Goal: Task Accomplishment & Management: Manage account settings

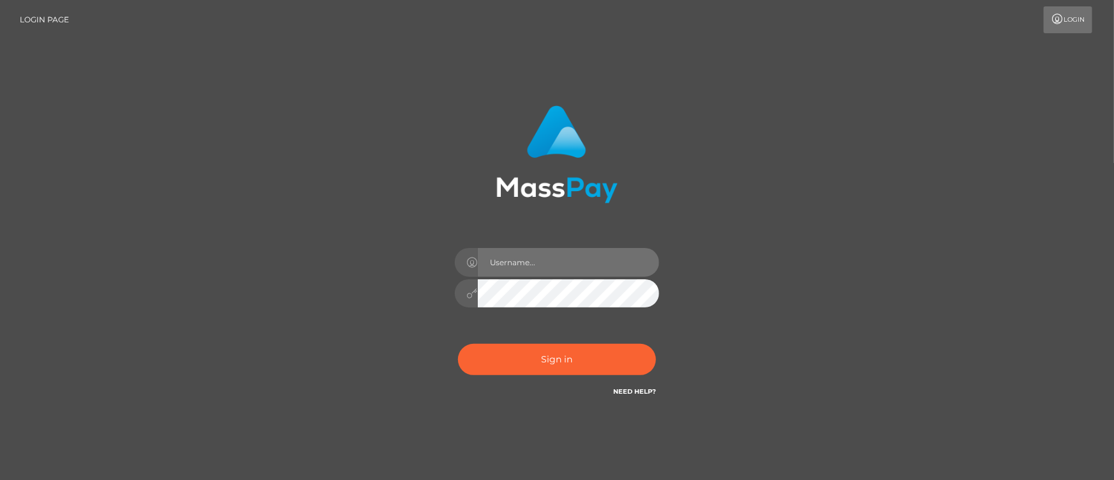
click at [488, 259] on input "text" at bounding box center [568, 262] width 181 height 29
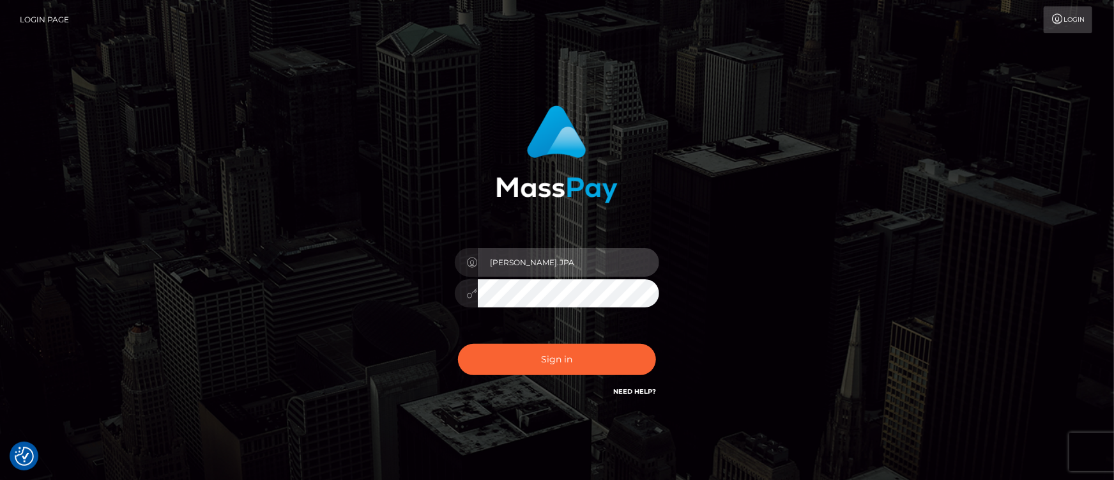
type input "[PERSON_NAME].ACE"
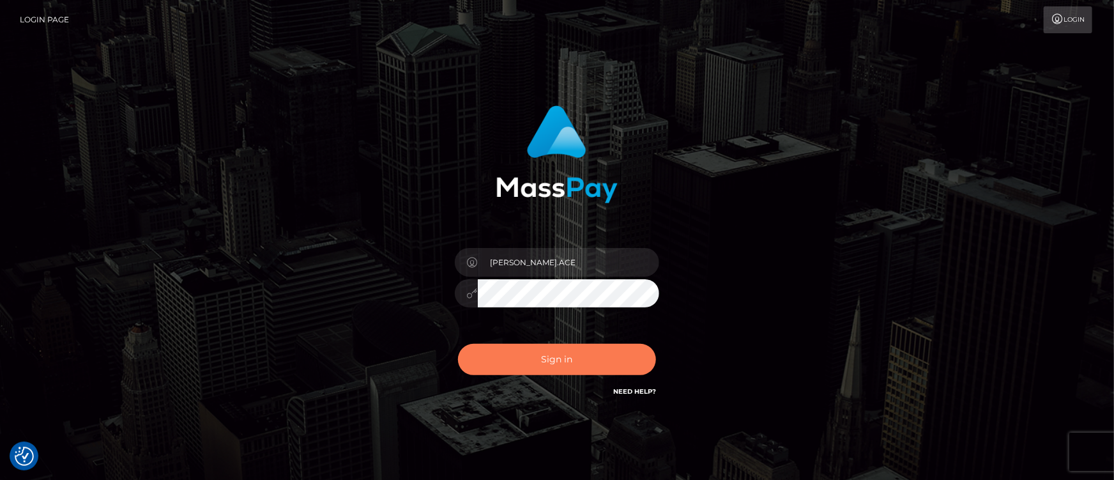
click at [520, 358] on button "Sign in" at bounding box center [557, 359] width 198 height 31
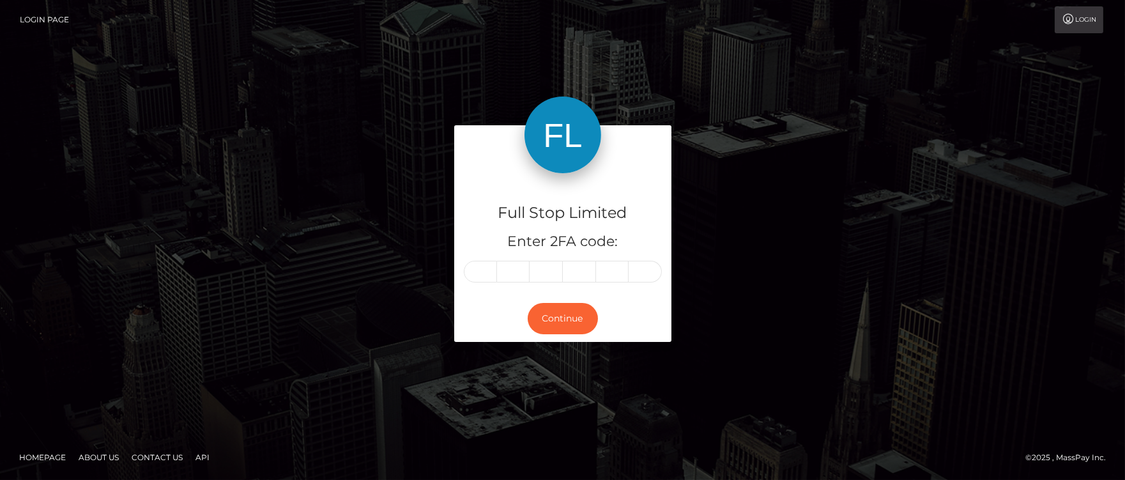
click at [476, 269] on input "text" at bounding box center [480, 272] width 33 height 22
type input "8"
type input "2"
type input "1"
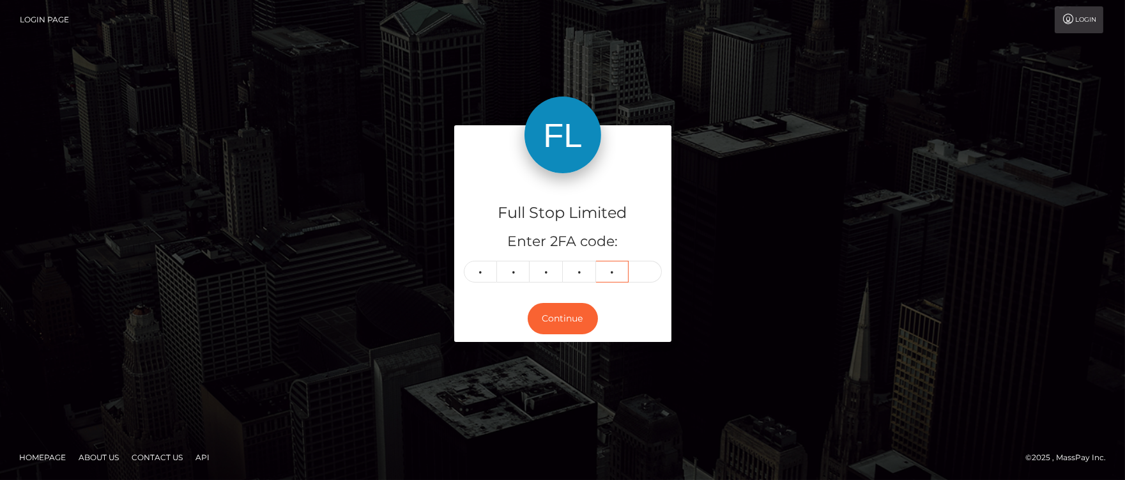
type input "5"
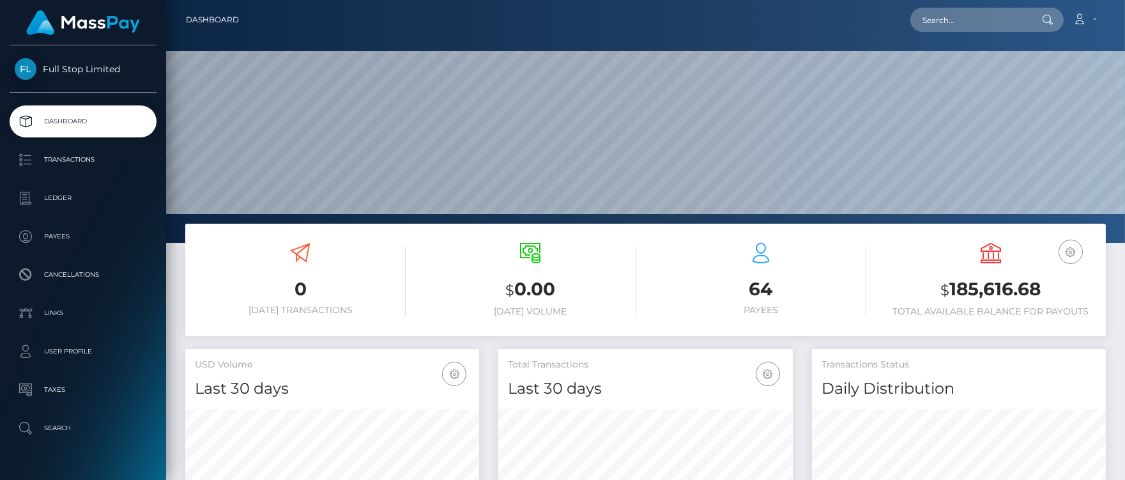
scroll to position [226, 294]
drag, startPoint x: 952, startPoint y: 291, endPoint x: 1038, endPoint y: 286, distance: 86.4
click at [1038, 286] on h3 "$ 185,616.68" at bounding box center [990, 290] width 211 height 26
copy h3 "185,616.68"
